Goal: Transaction & Acquisition: Book appointment/travel/reservation

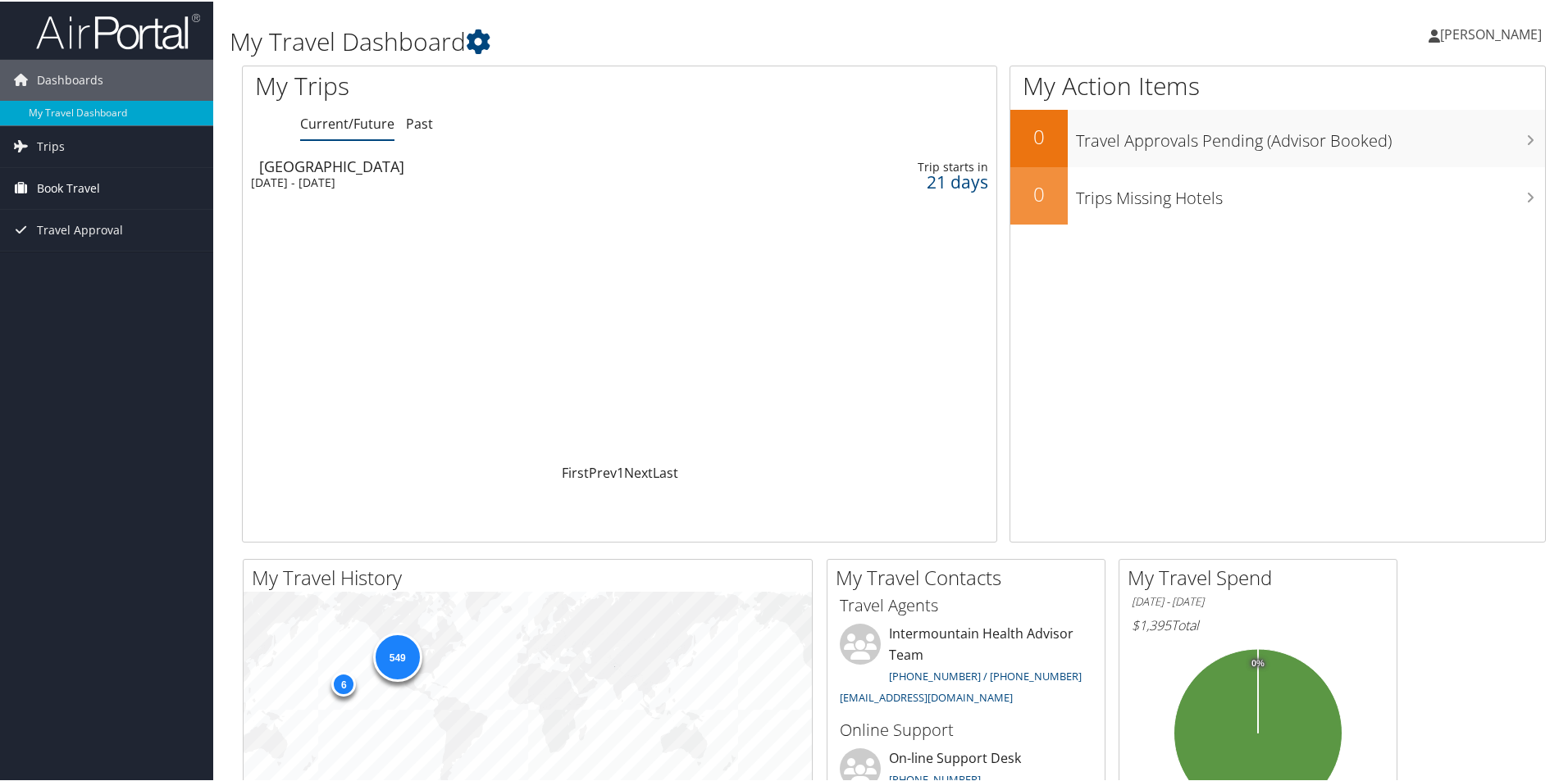
click at [84, 179] on span "Book Travel" at bounding box center [68, 187] width 63 height 41
click at [136, 268] on link "Book/Manage Online Trips" at bounding box center [106, 268] width 213 height 24
